Goal: Information Seeking & Learning: Learn about a topic

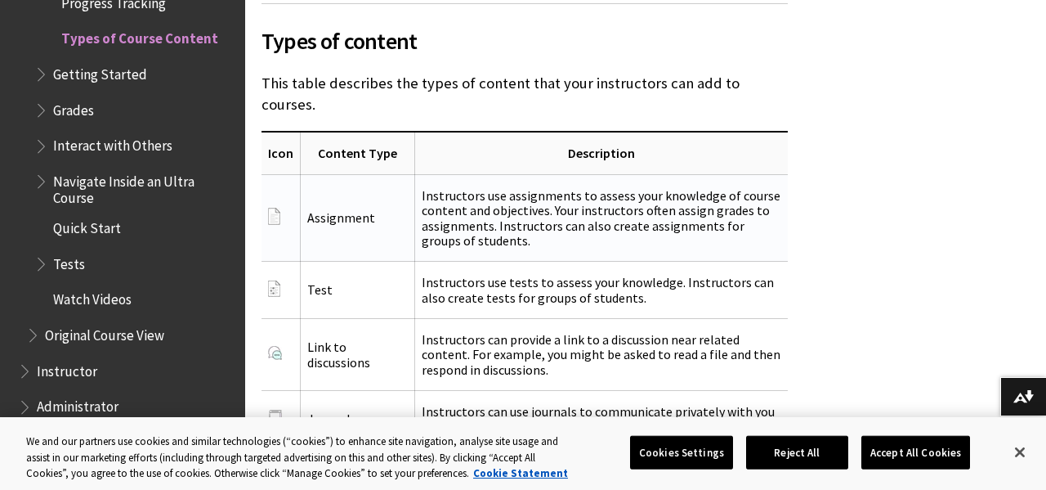
scroll to position [2086, 0]
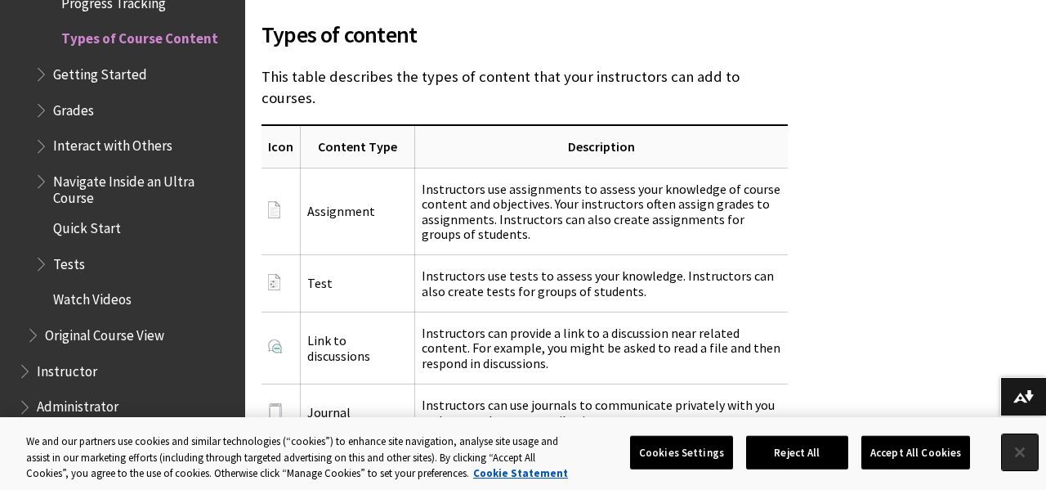
click at [1027, 448] on button "Close" at bounding box center [1020, 452] width 36 height 36
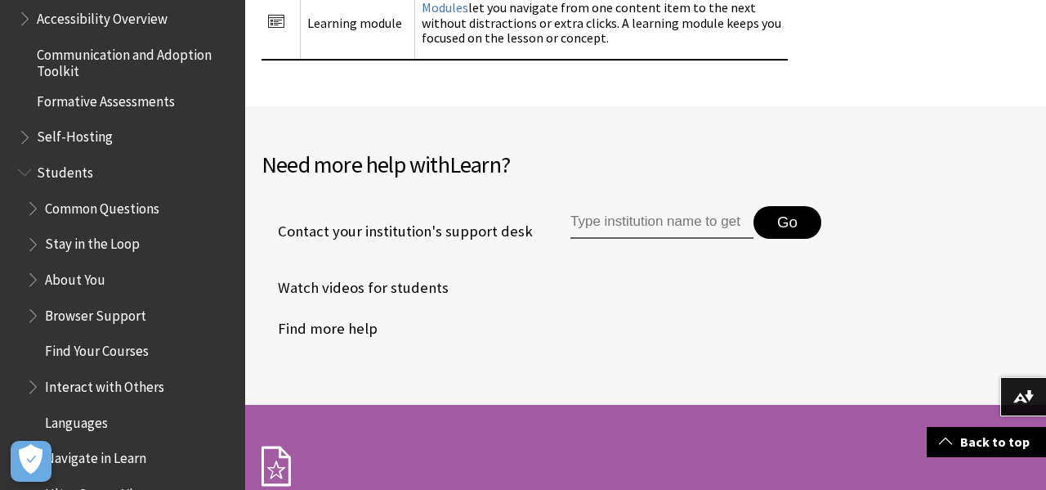
scroll to position [1438, 0]
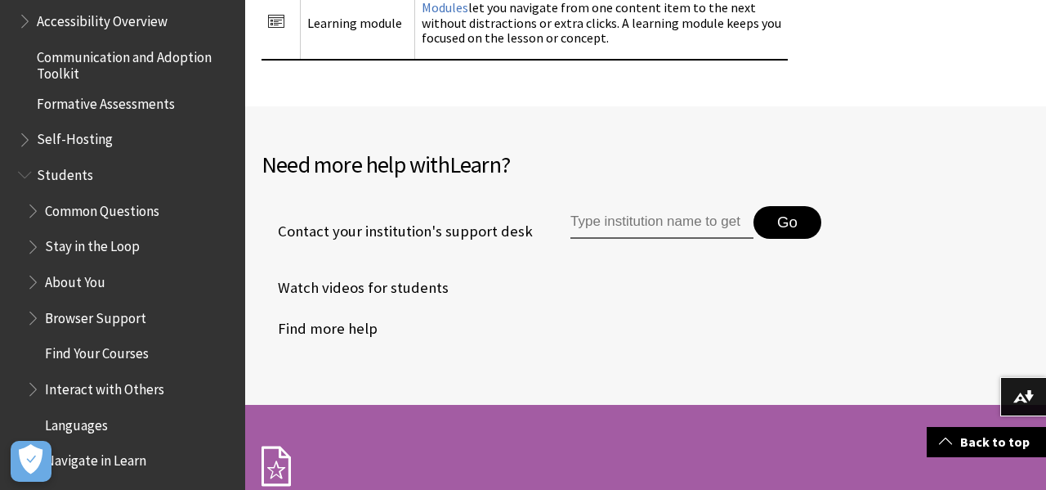
click at [75, 177] on span "Students" at bounding box center [65, 172] width 56 height 22
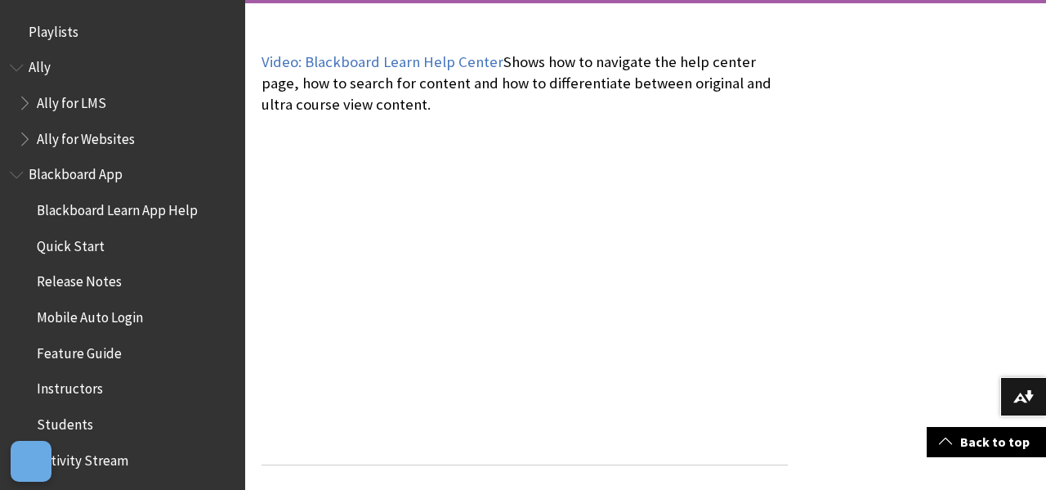
scroll to position [1574, 0]
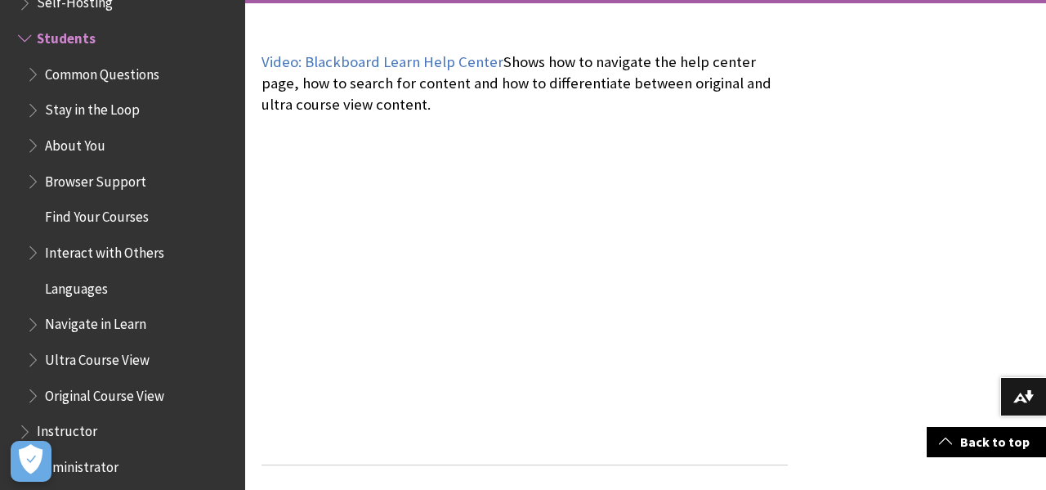
click at [107, 71] on span "Common Questions" at bounding box center [102, 71] width 114 height 22
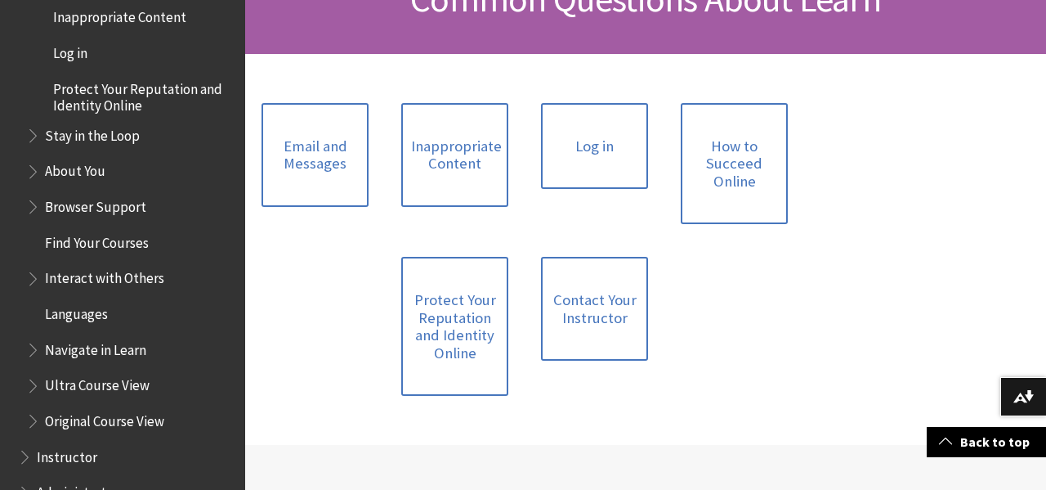
scroll to position [294, 0]
